Goal: Transaction & Acquisition: Obtain resource

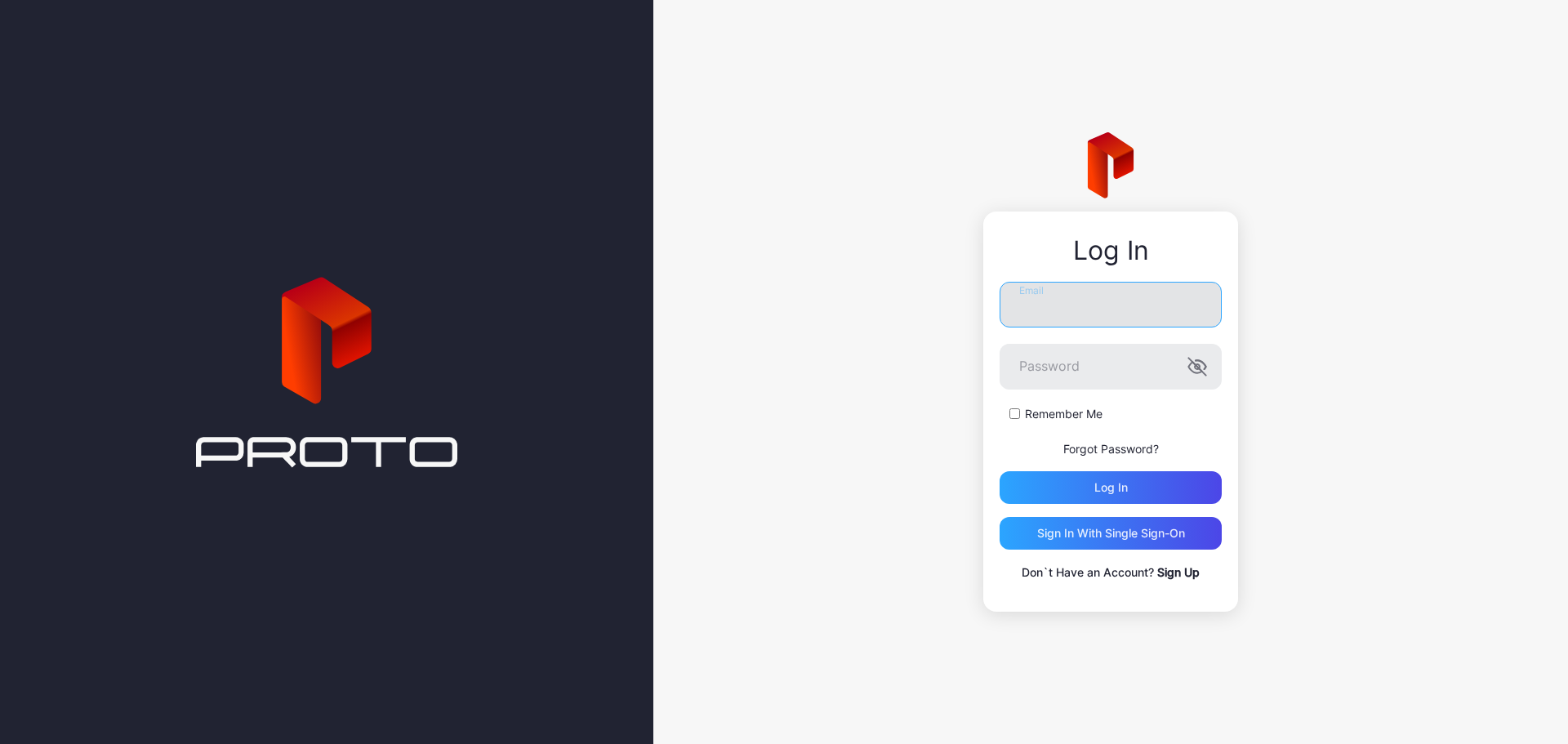
click at [1087, 294] on input "Email" at bounding box center [1111, 304] width 222 height 46
type input "**********"
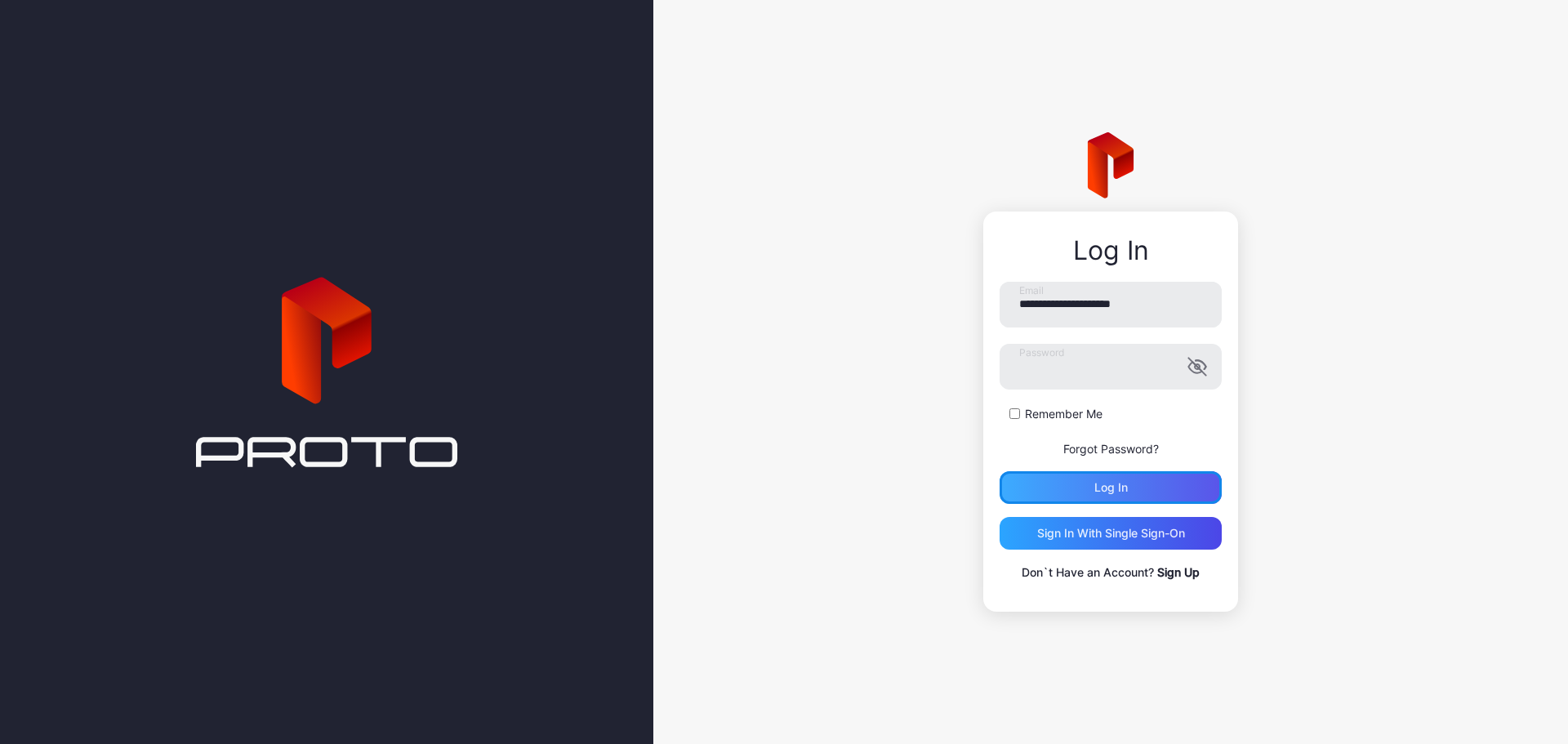
click at [1110, 495] on div "Log in" at bounding box center [1111, 487] width 222 height 33
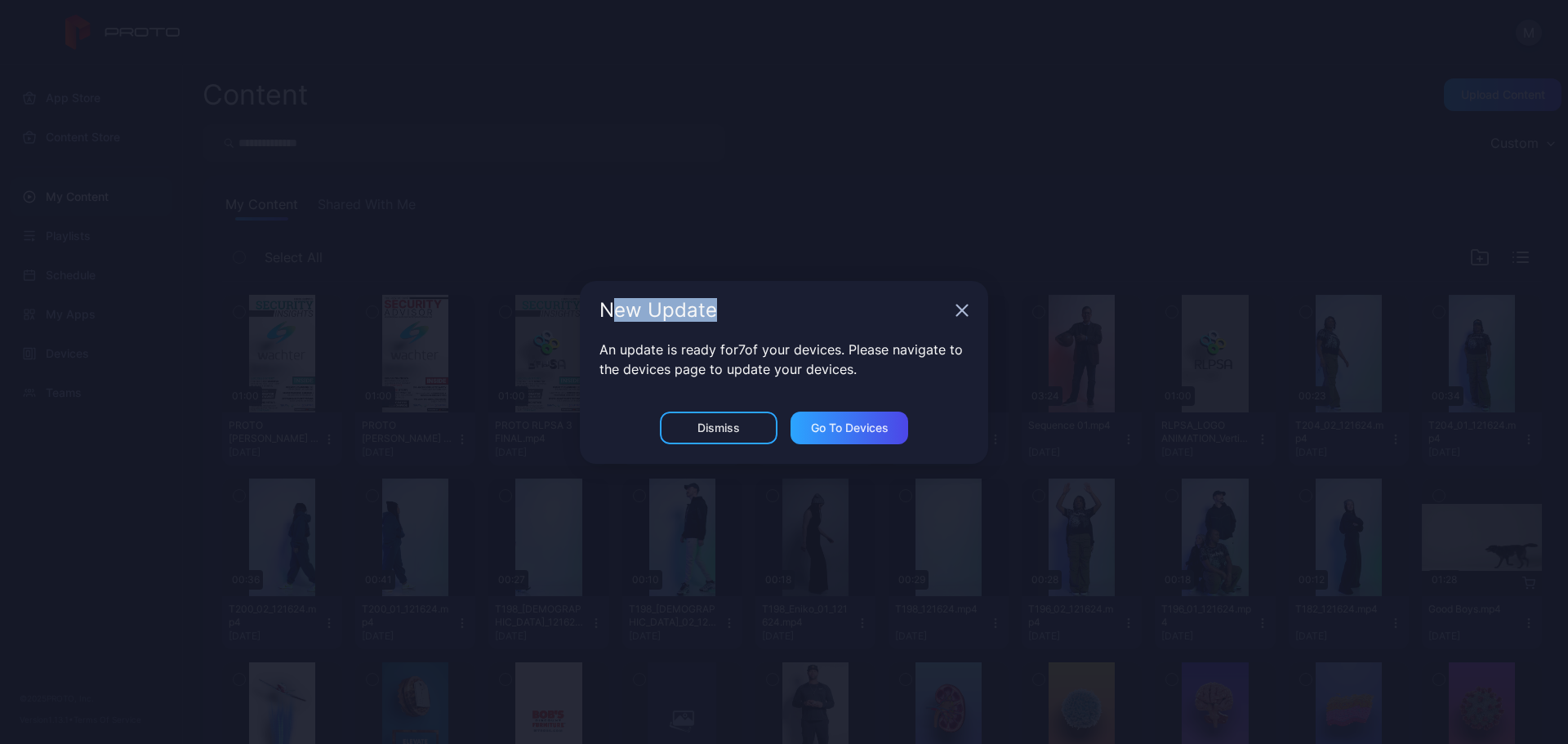
click at [731, 321] on div "New Update" at bounding box center [784, 310] width 408 height 59
click at [730, 422] on div "Dismiss" at bounding box center [719, 428] width 43 height 13
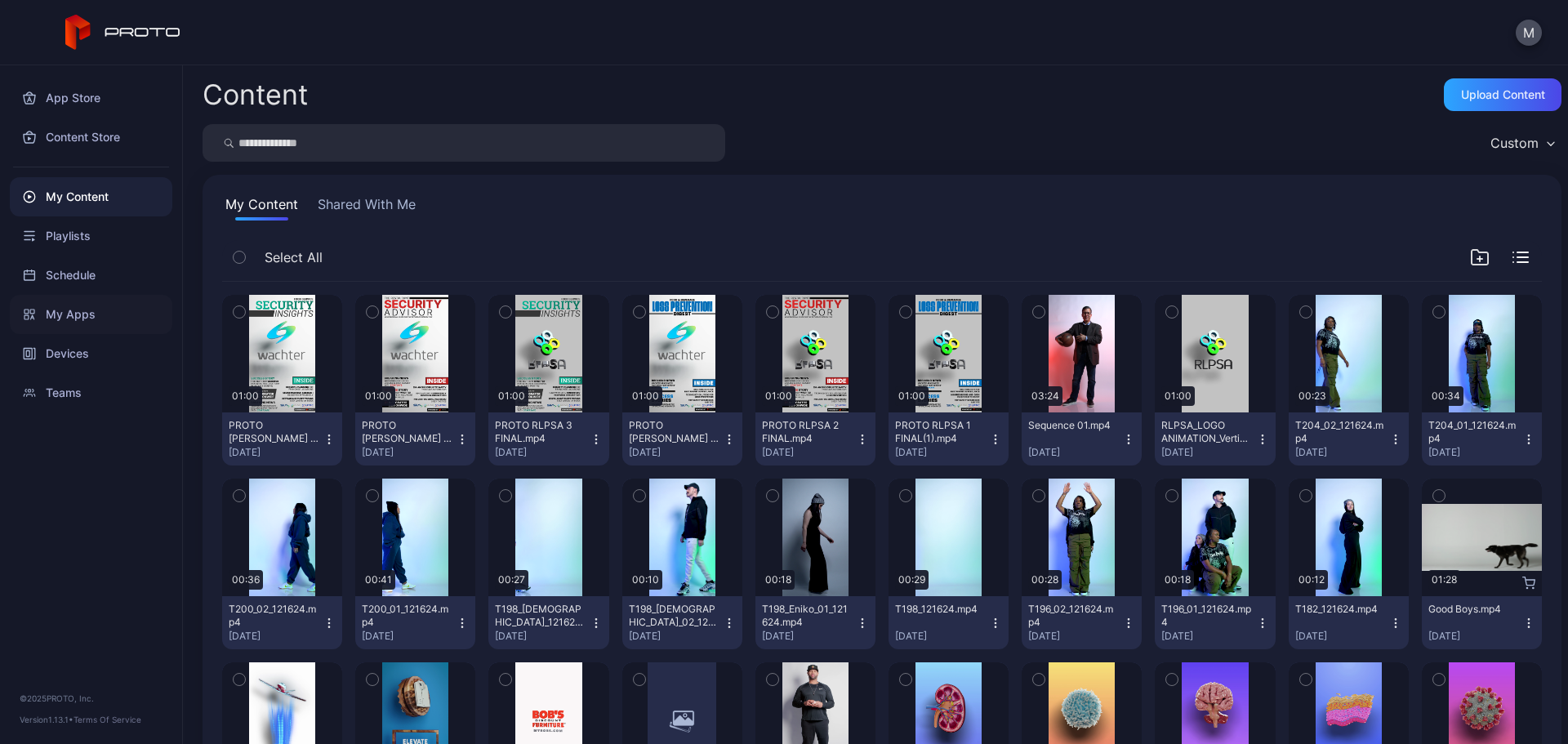
click at [83, 318] on div "My Apps" at bounding box center [91, 314] width 163 height 39
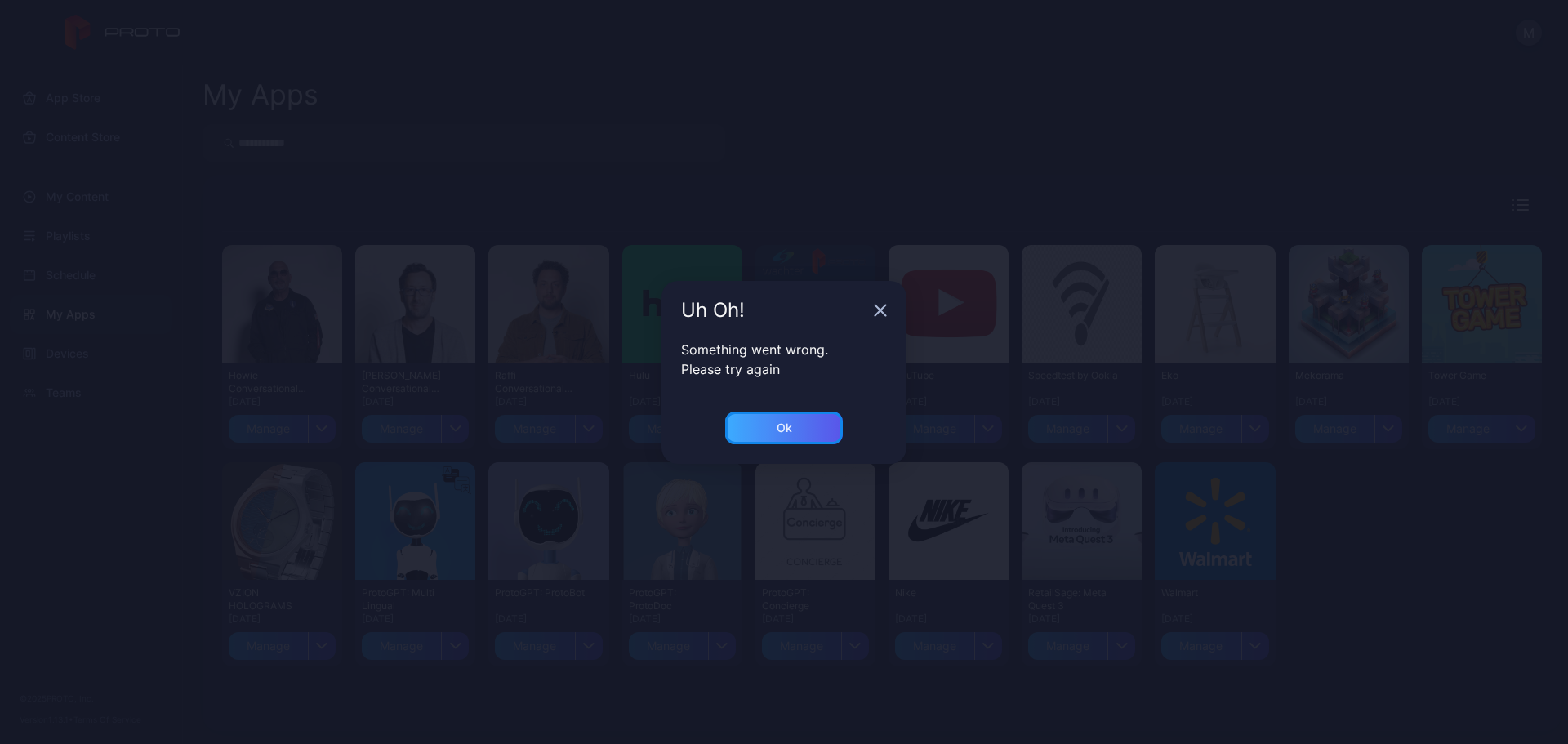
click at [765, 426] on div "Ok" at bounding box center [784, 428] width 118 height 33
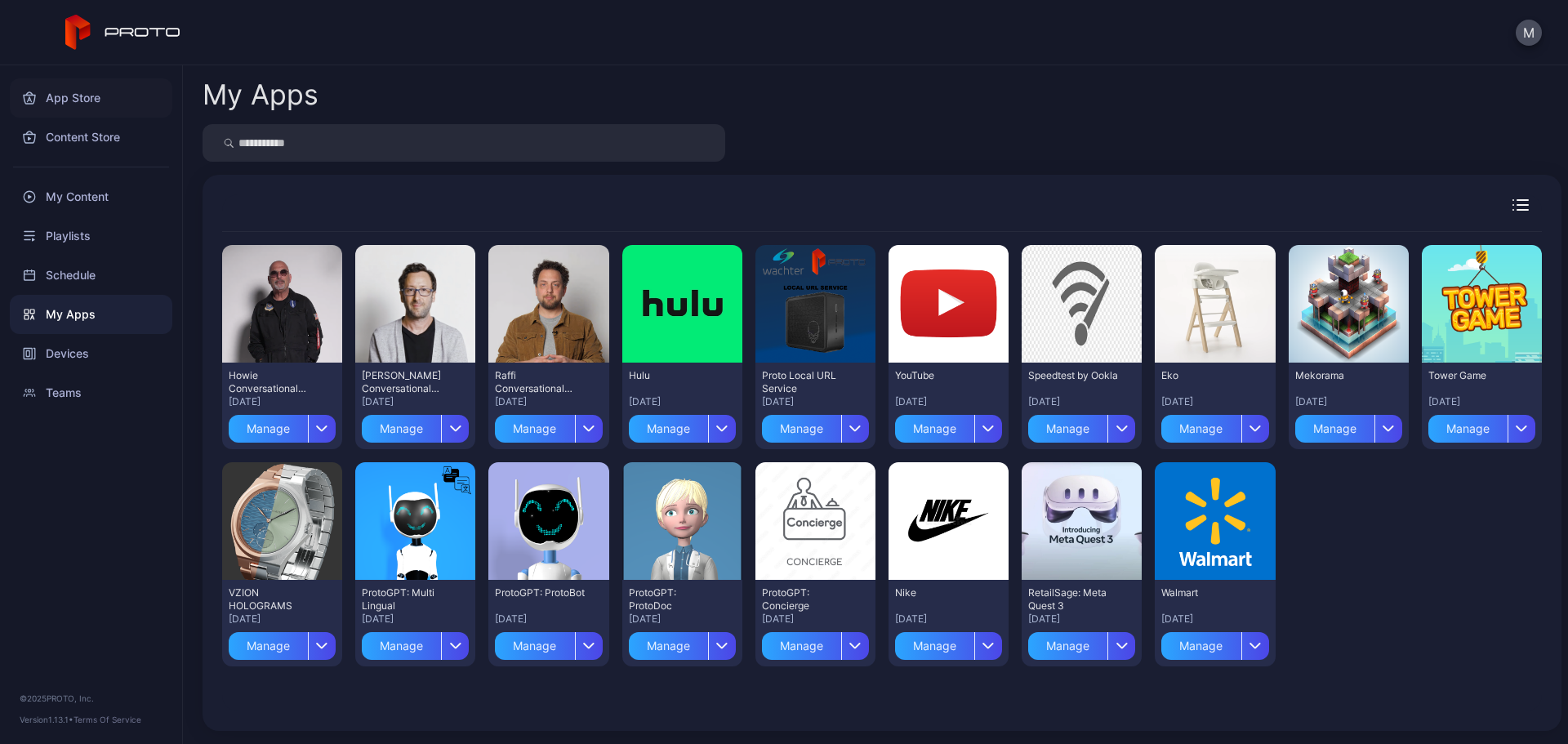
click at [84, 102] on div "App Store" at bounding box center [91, 98] width 163 height 39
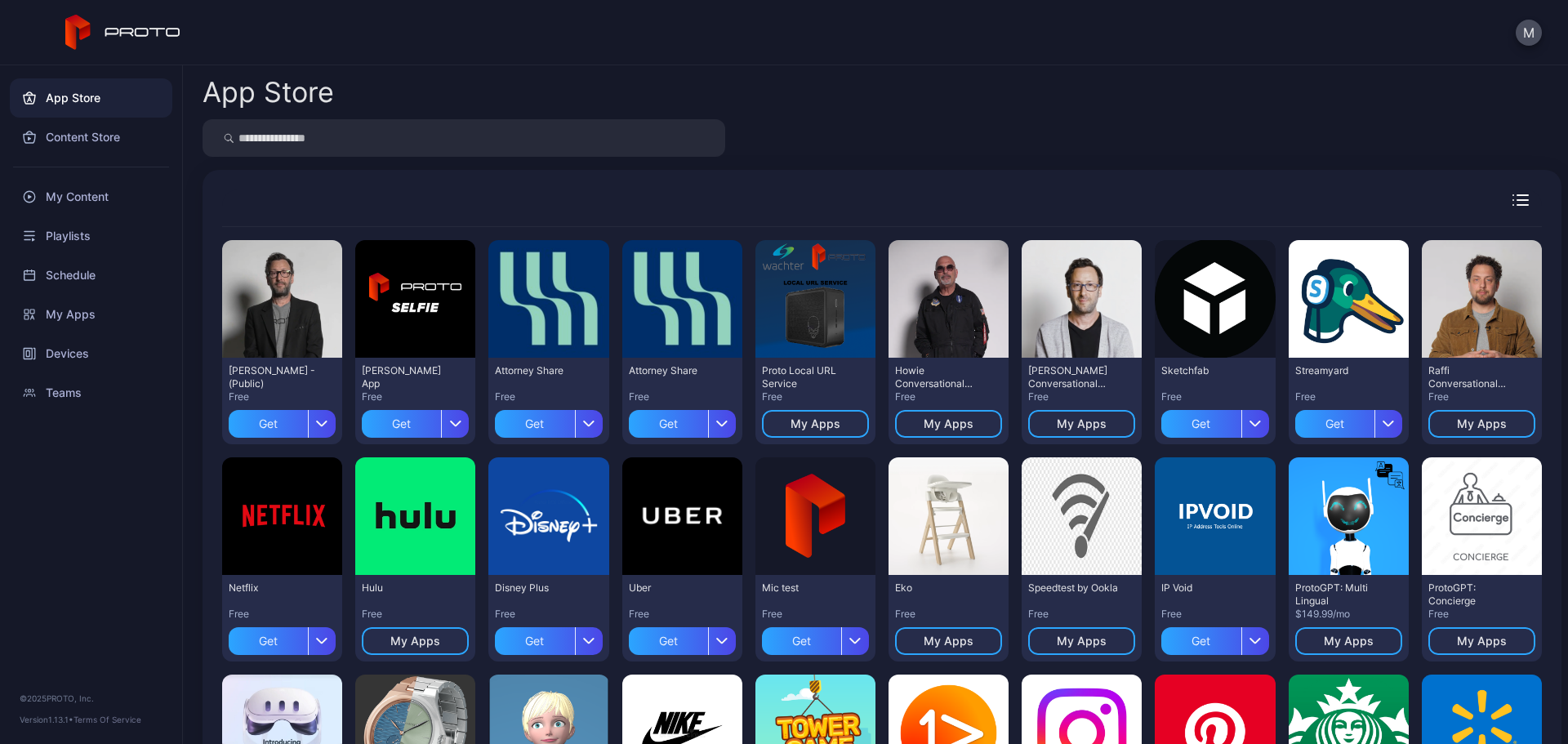
click at [342, 138] on input "search" at bounding box center [464, 138] width 523 height 38
drag, startPoint x: 230, startPoint y: 373, endPoint x: 314, endPoint y: 372, distance: 84.0
click at [314, 372] on div "[PERSON_NAME] - (Public)" at bounding box center [273, 377] width 90 height 26
drag, startPoint x: 887, startPoint y: 365, endPoint x: 959, endPoint y: 385, distance: 74.7
click at [959, 385] on div "Howie Conversational Persona - (Proto Internal)" at bounding box center [940, 377] width 90 height 26
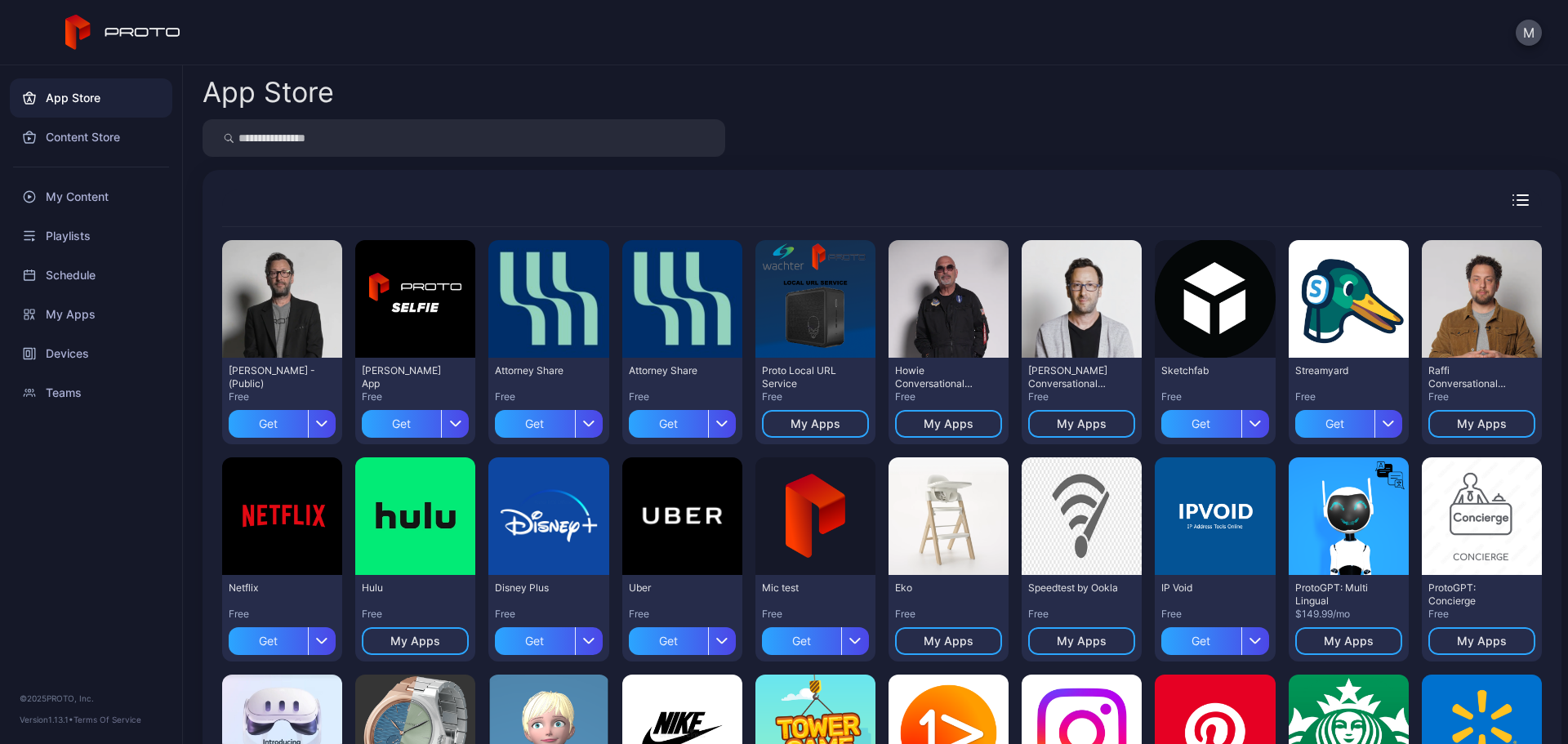
click at [403, 181] on div "Preview [PERSON_NAME] N Persona - (Public) Free Get Preview [PERSON_NAME] App F…" at bounding box center [882, 648] width 1359 height 958
click at [1011, 90] on div "App Store" at bounding box center [882, 92] width 1359 height 28
click at [976, 203] on div at bounding box center [882, 208] width 1320 height 38
click at [900, 148] on div at bounding box center [882, 138] width 1359 height 38
drag, startPoint x: 478, startPoint y: 180, endPoint x: 491, endPoint y: 177, distance: 13.3
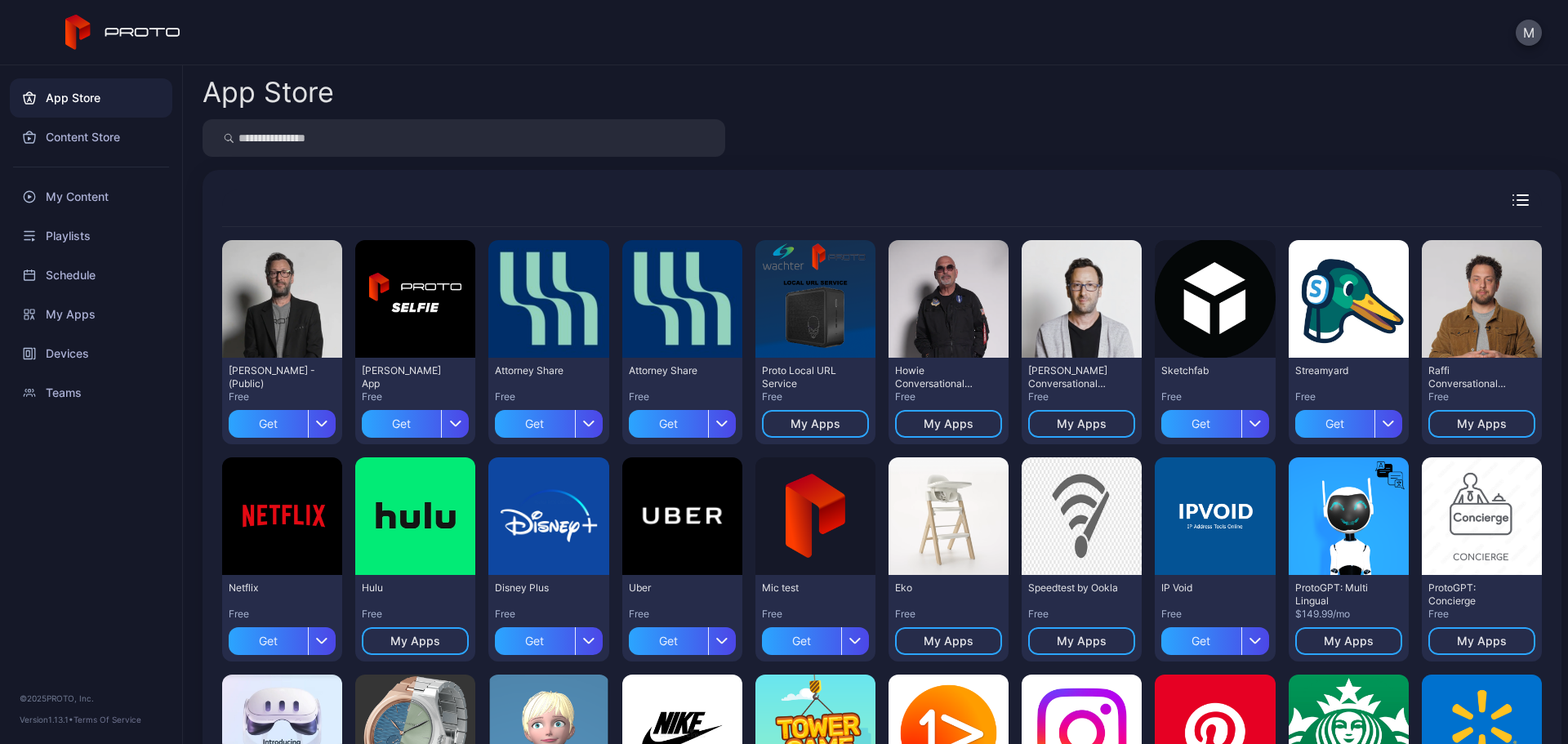
click at [479, 180] on div "Preview [PERSON_NAME] N Persona - (Public) Free Get Preview [PERSON_NAME] App F…" at bounding box center [882, 648] width 1359 height 958
click at [980, 161] on div "App Store Preview [PERSON_NAME] N Persona - (Public) Free Get Preview [PERSON_N…" at bounding box center [876, 405] width 1385 height 679
click at [1119, 100] on div "App Store" at bounding box center [882, 92] width 1359 height 28
